Goal: Transaction & Acquisition: Obtain resource

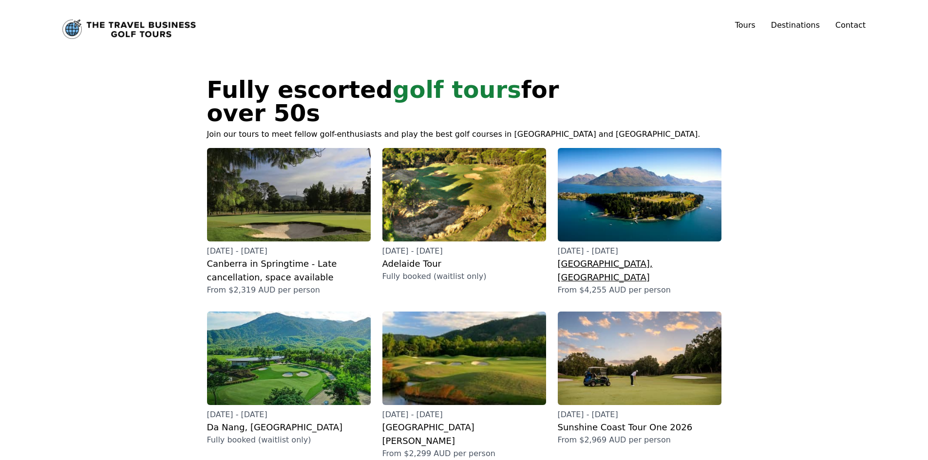
click at [611, 180] on img at bounding box center [640, 195] width 164 height 94
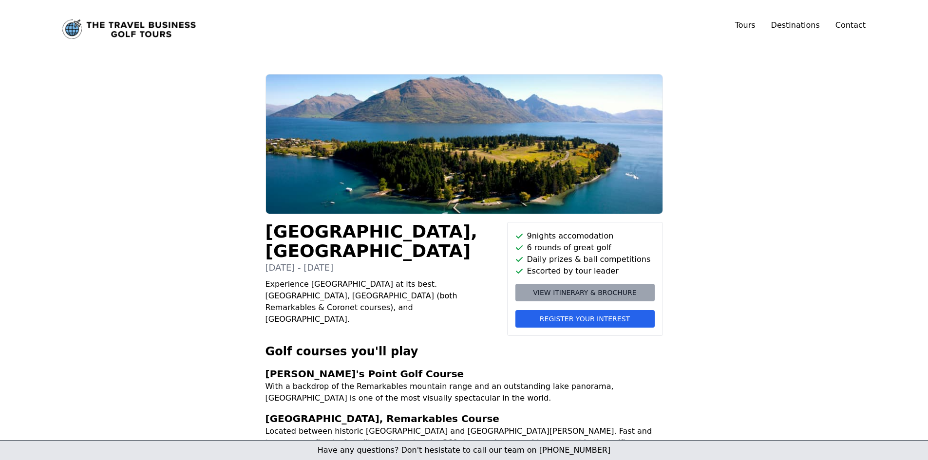
click at [576, 293] on span "View itinerary & brochure" at bounding box center [584, 293] width 103 height 10
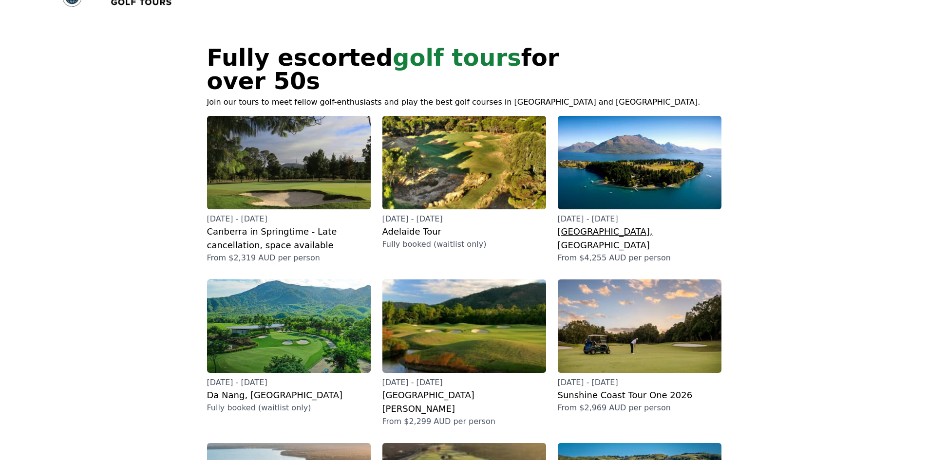
scroll to position [49, 0]
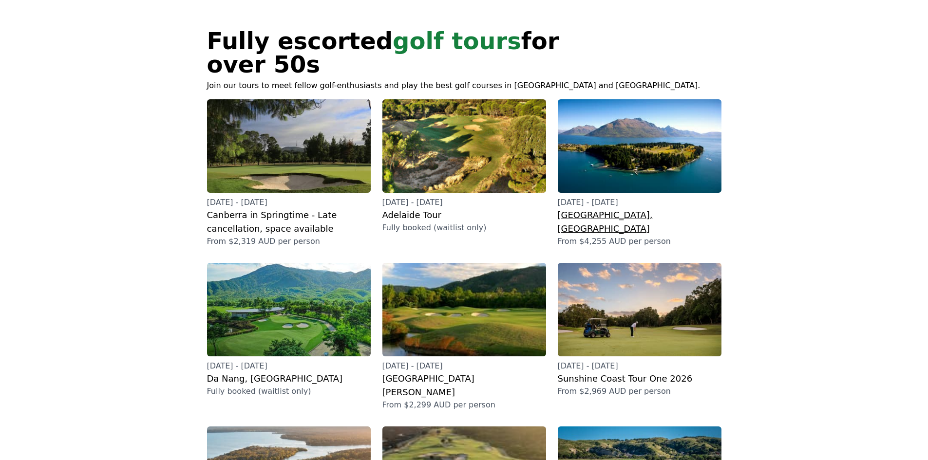
click at [662, 135] on img at bounding box center [640, 146] width 164 height 94
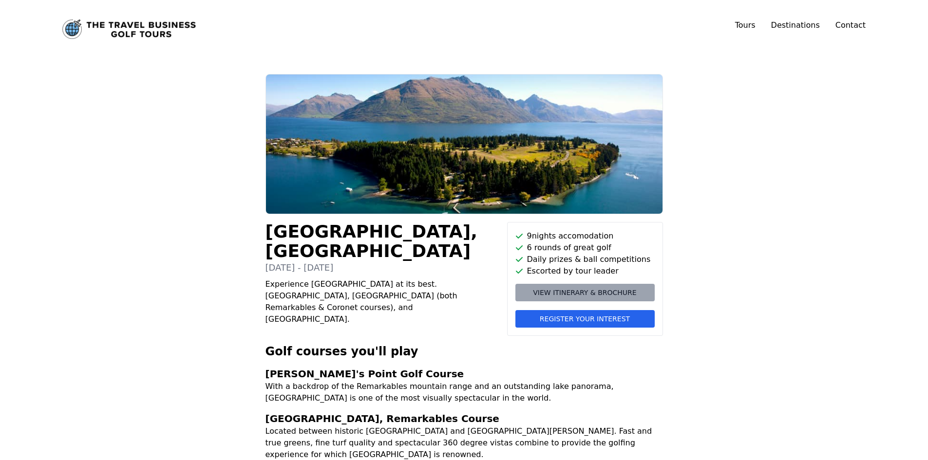
click at [586, 291] on span "View itinerary & brochure" at bounding box center [584, 293] width 103 height 10
